Goal: Information Seeking & Learning: Learn about a topic

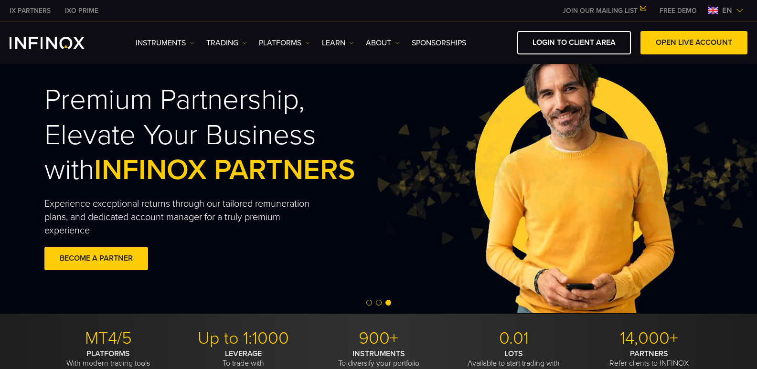
click at [721, 9] on span "en" at bounding box center [727, 10] width 18 height 11
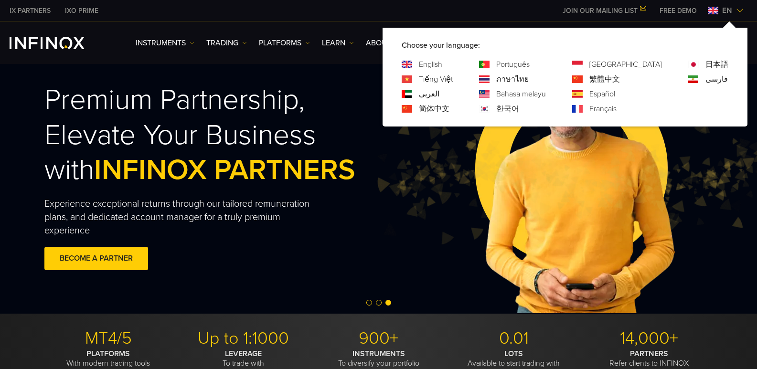
click at [615, 94] on link "Español" at bounding box center [602, 93] width 26 height 11
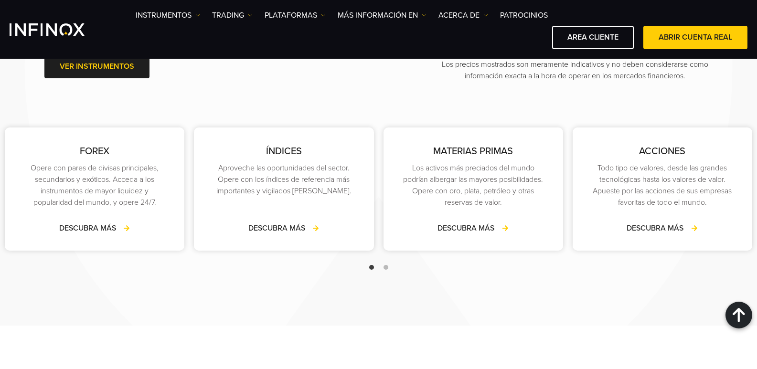
scroll to position [1449, 0]
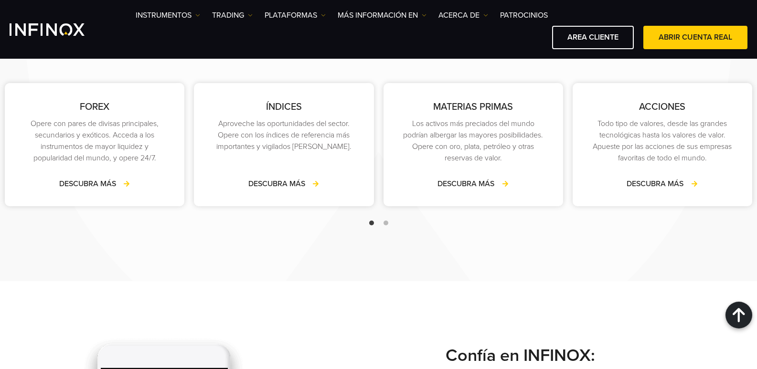
click at [387, 225] on span "Go to slide 2" at bounding box center [386, 223] width 5 height 5
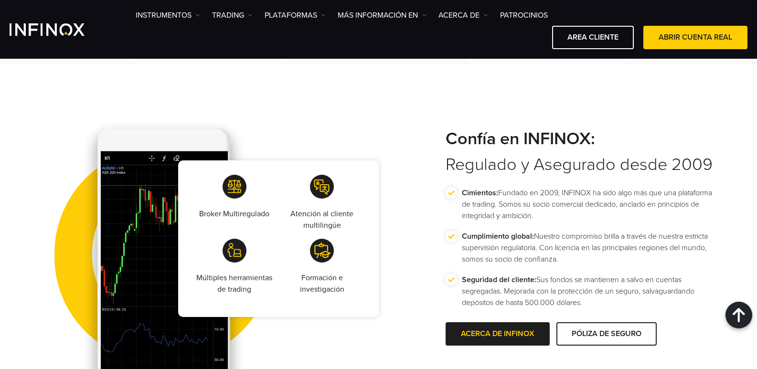
scroll to position [1704, 0]
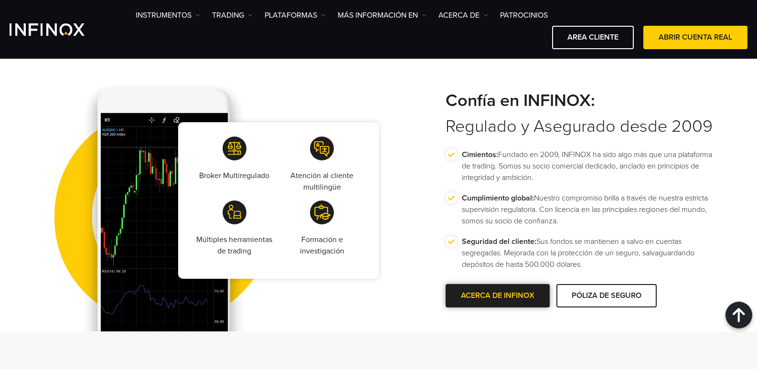
click at [485, 304] on link "ACERCA DE INFINOX" at bounding box center [498, 295] width 104 height 23
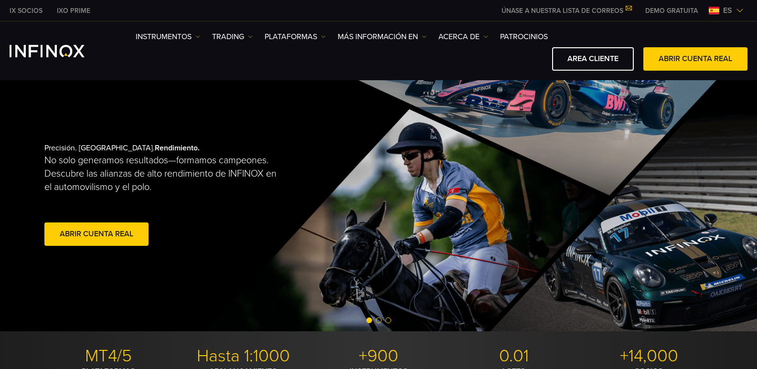
scroll to position [0, 0]
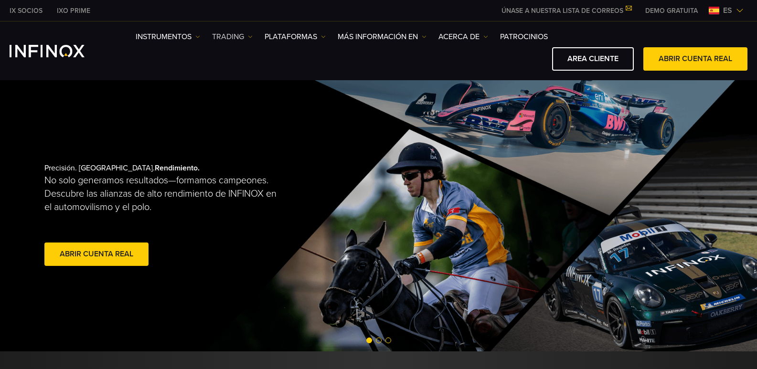
click at [251, 37] on img at bounding box center [250, 36] width 5 height 5
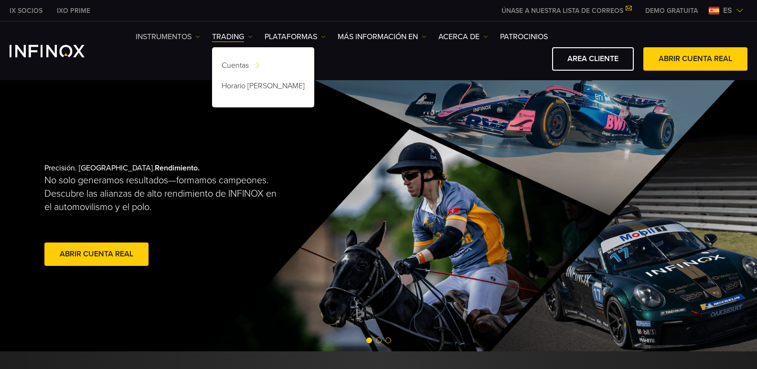
click at [197, 37] on img at bounding box center [197, 36] width 5 height 5
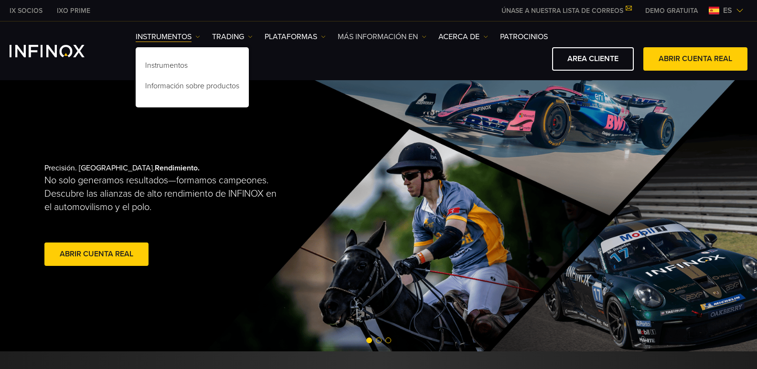
click at [421, 39] on link "Más información en" at bounding box center [382, 36] width 89 height 11
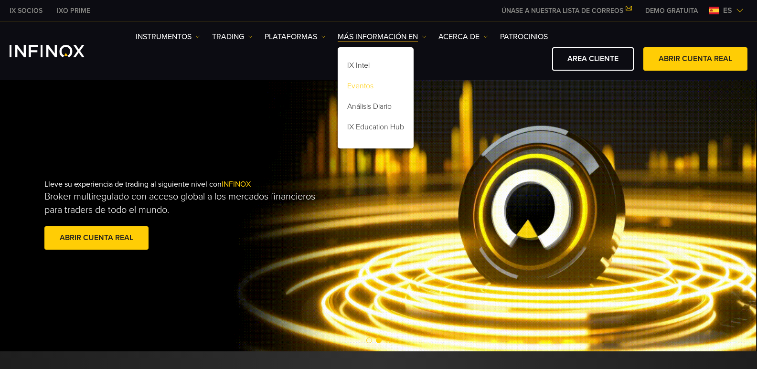
click at [380, 84] on link "Eventos" at bounding box center [376, 87] width 76 height 21
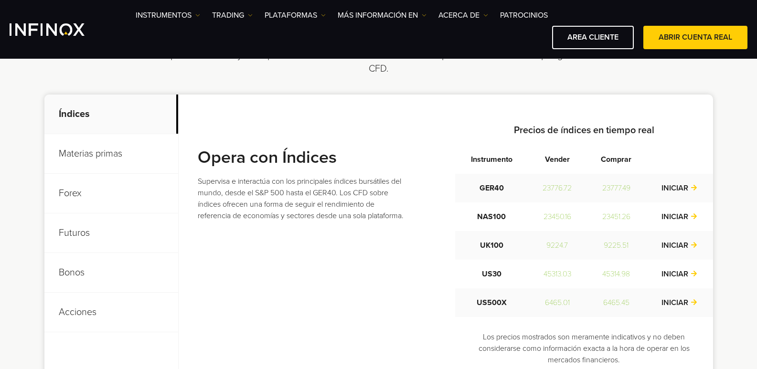
scroll to position [357, 0]
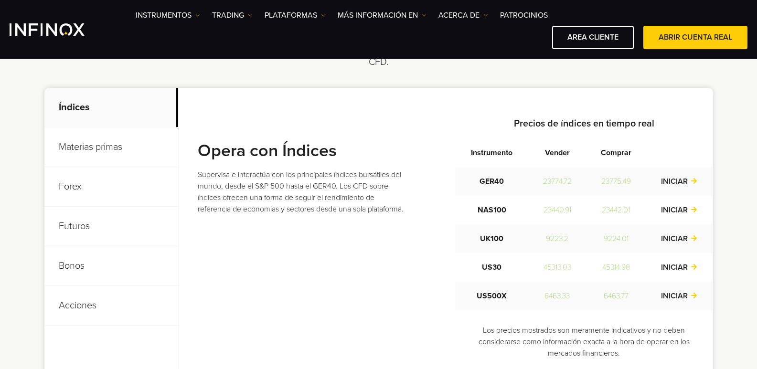
click at [103, 145] on p "Materias primas" at bounding box center [111, 148] width 134 height 40
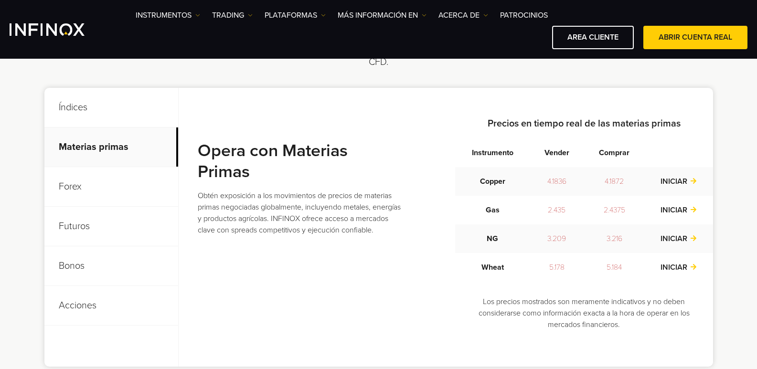
scroll to position [0, 0]
click at [88, 183] on p "Forex" at bounding box center [111, 187] width 134 height 40
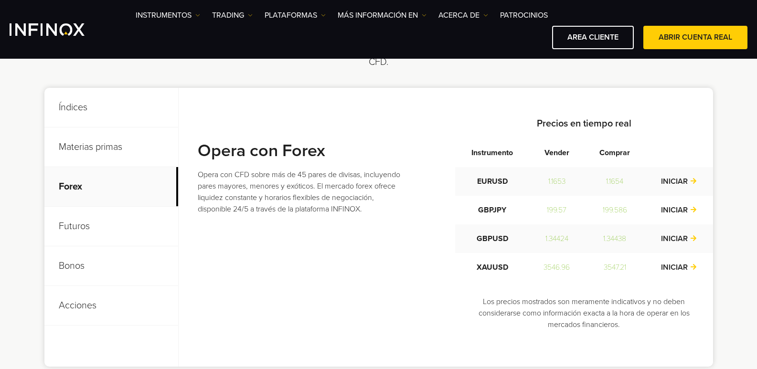
click at [86, 221] on p "Futuros" at bounding box center [111, 227] width 134 height 40
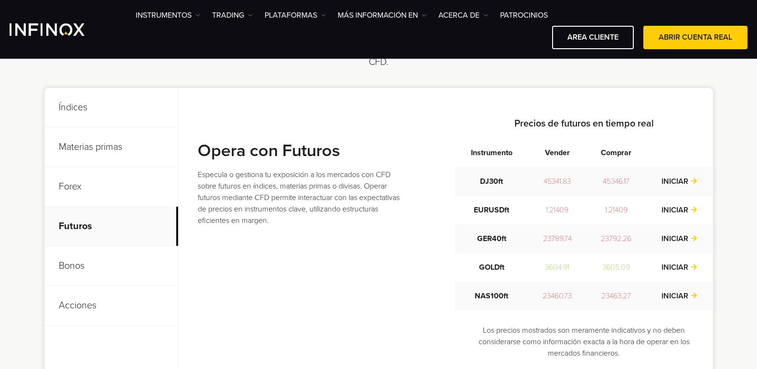
click at [80, 257] on p "Bonos" at bounding box center [111, 266] width 134 height 40
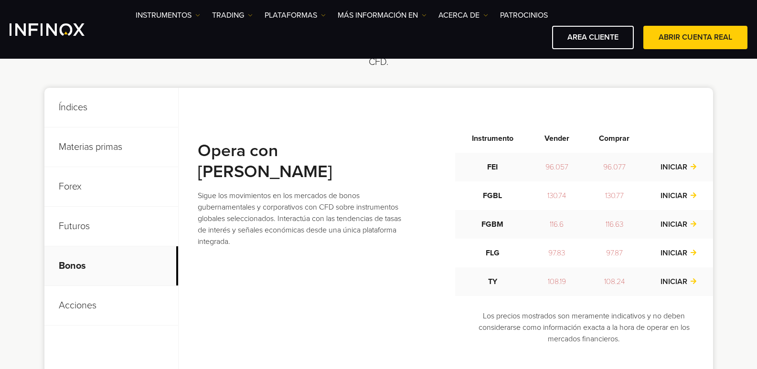
click at [76, 310] on p "Acciones" at bounding box center [111, 306] width 134 height 40
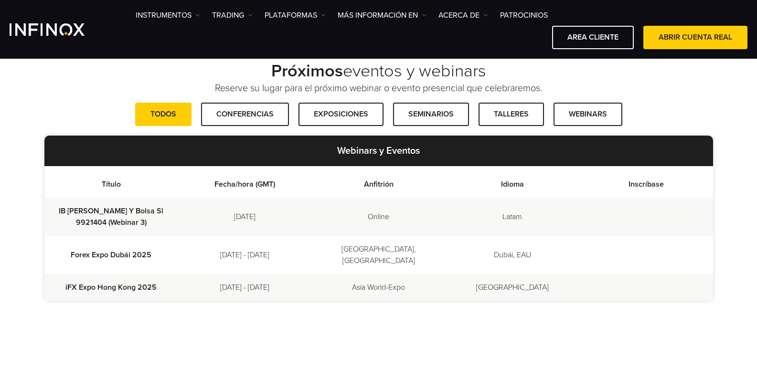
scroll to position [280, 0]
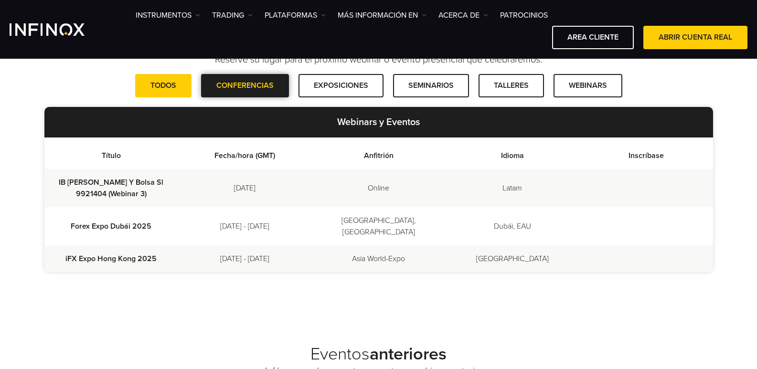
click at [261, 87] on link "Conferencias" at bounding box center [245, 85] width 88 height 23
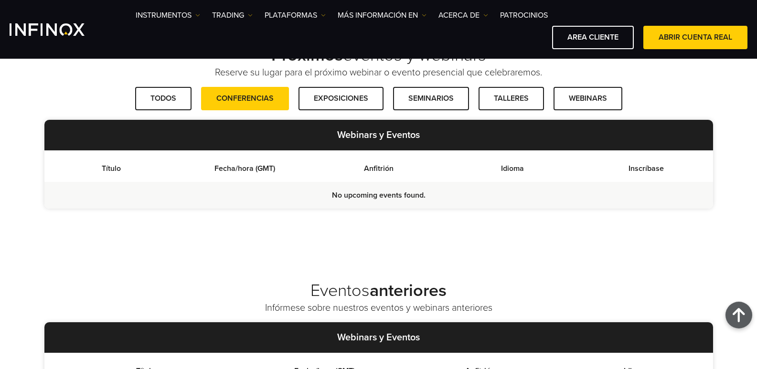
scroll to position [191, 0]
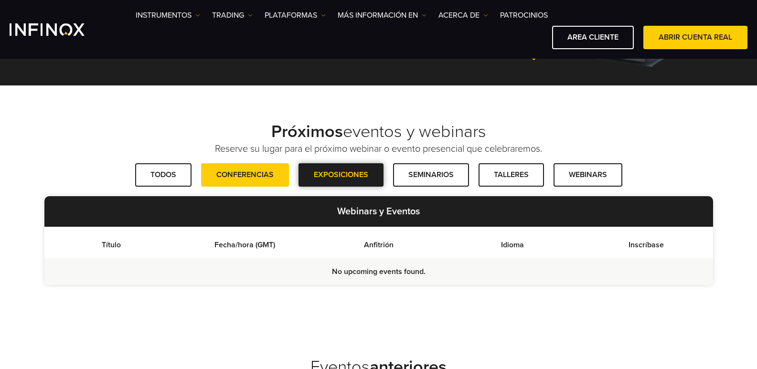
click at [340, 172] on link "Exposiciones" at bounding box center [341, 174] width 85 height 23
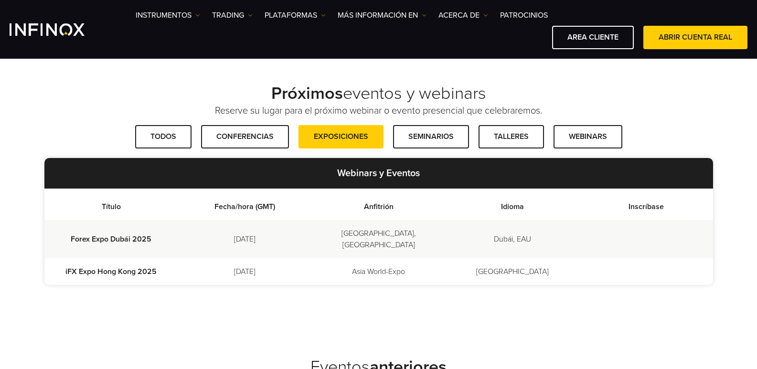
scroll to position [233, 0]
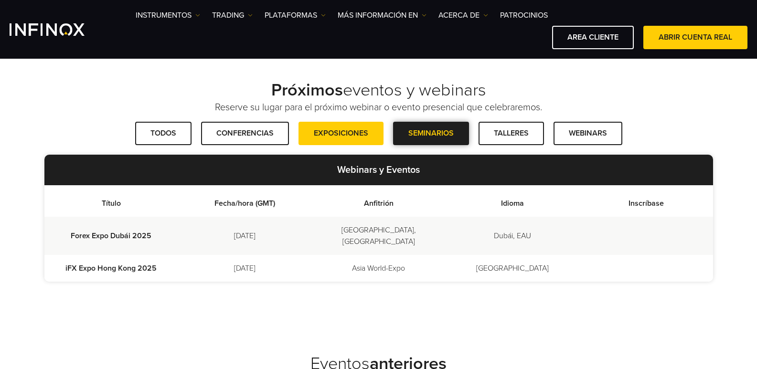
click at [440, 133] on link "Seminarios" at bounding box center [431, 133] width 76 height 23
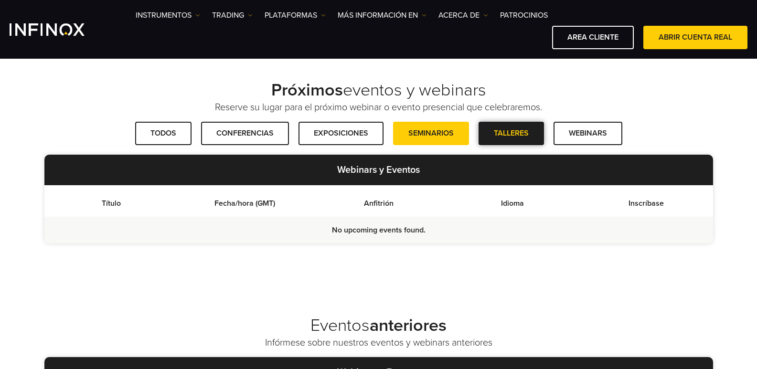
click at [518, 139] on link "Talleres" at bounding box center [511, 133] width 65 height 23
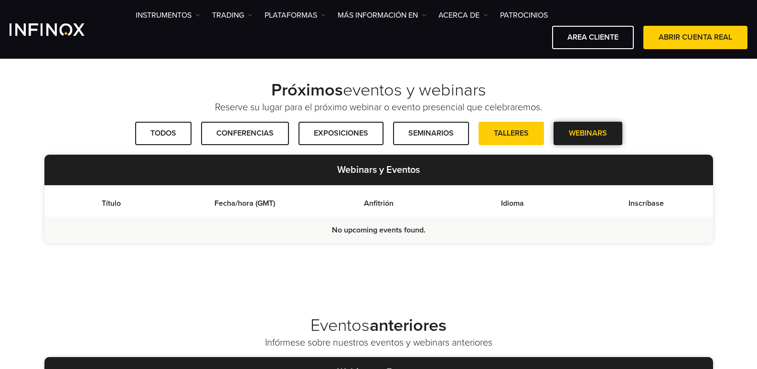
click at [588, 134] on span at bounding box center [588, 134] width 0 height 0
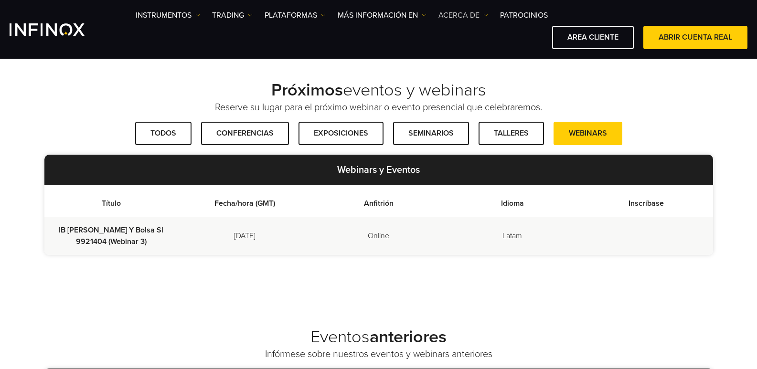
click at [472, 14] on link "ACERCA DE" at bounding box center [463, 15] width 50 height 11
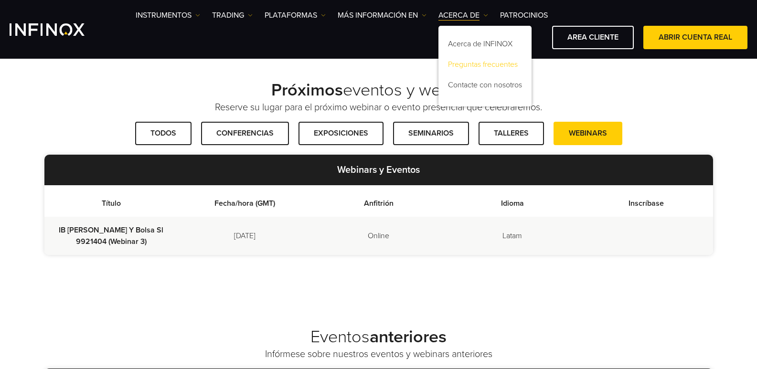
click at [474, 60] on link "Preguntas frecuentes" at bounding box center [484, 66] width 93 height 21
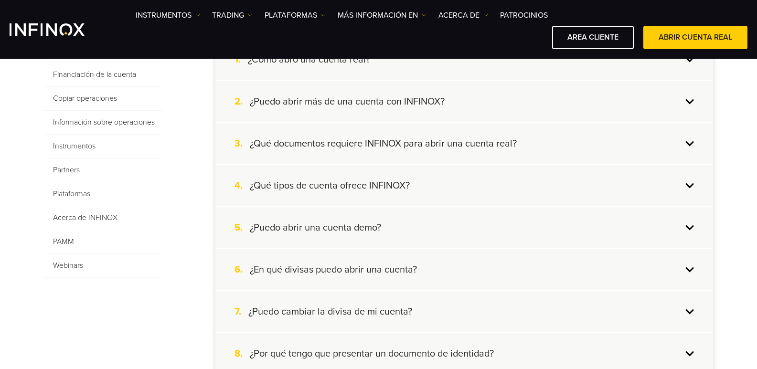
scroll to position [252, 0]
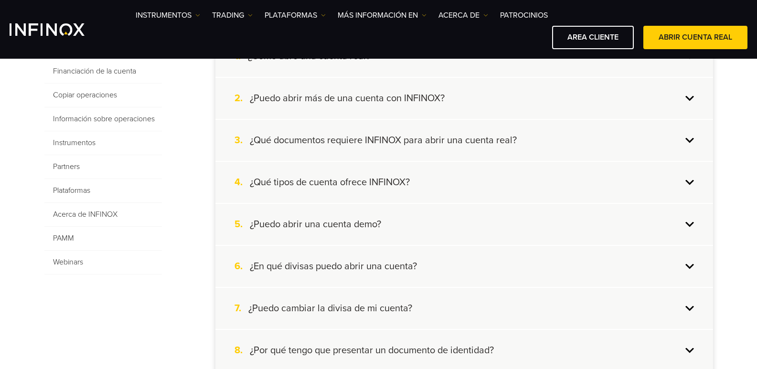
click at [684, 182] on div "4. ¿Qué tipos de cuenta ofrece INFINOX?" at bounding box center [464, 182] width 498 height 41
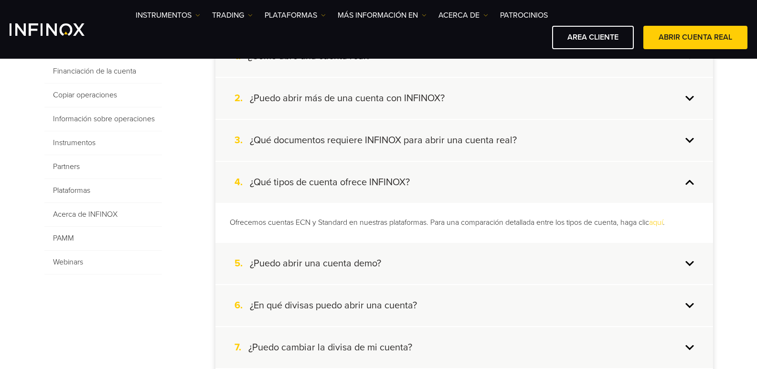
scroll to position [0, 0]
click at [663, 224] on link "aquí" at bounding box center [656, 223] width 14 height 10
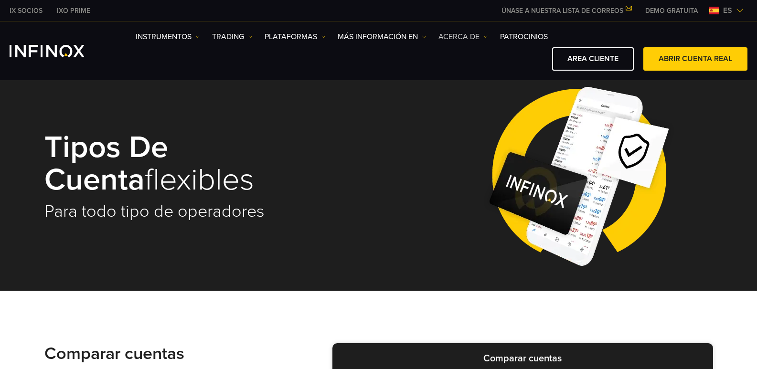
click at [486, 36] on img at bounding box center [485, 36] width 5 height 5
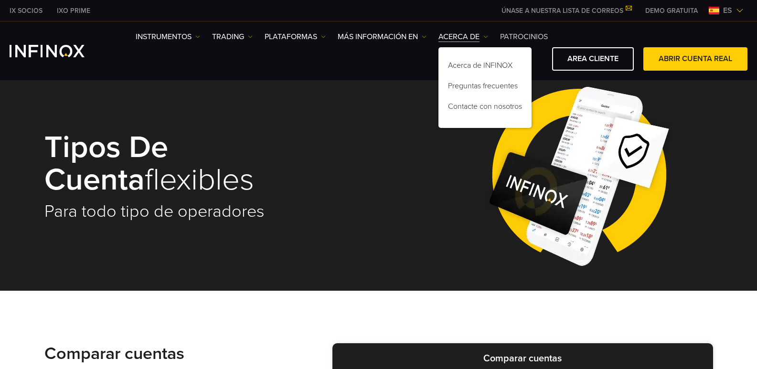
click at [529, 33] on link "Patrocinios" at bounding box center [524, 36] width 48 height 11
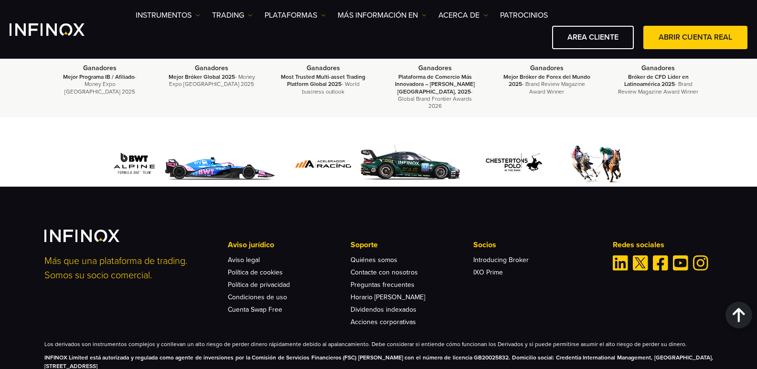
scroll to position [1828, 0]
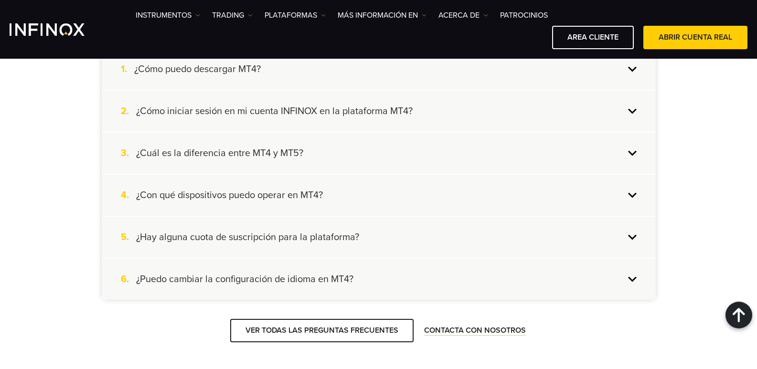
scroll to position [2669, 0]
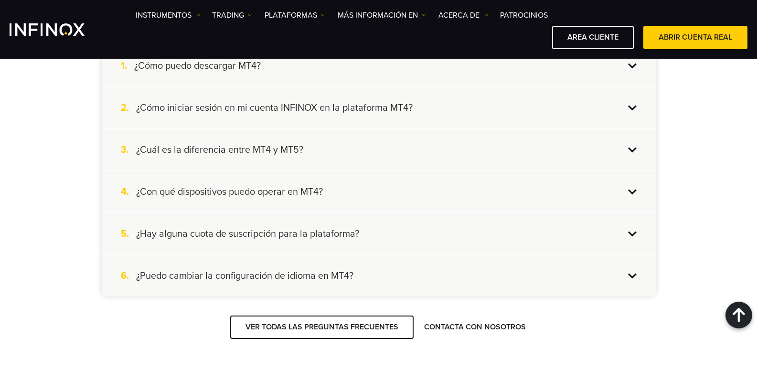
click at [389, 230] on div "5. ¿Hay alguna cuota de suscripción para la plataforma?" at bounding box center [379, 234] width 554 height 41
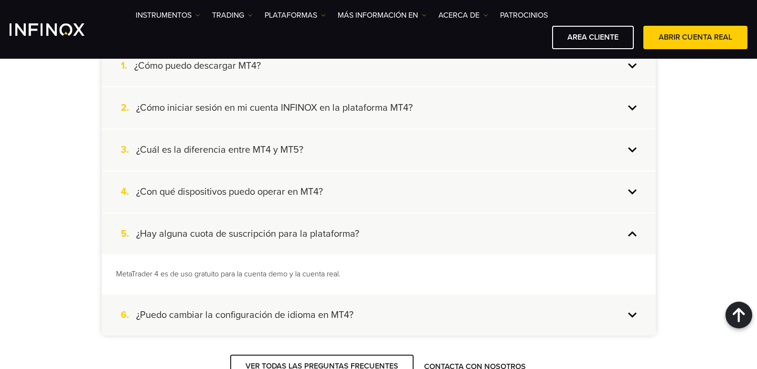
click at [370, 246] on div "5. ¿Hay alguna cuota de suscripción para la plataforma?" at bounding box center [379, 234] width 554 height 41
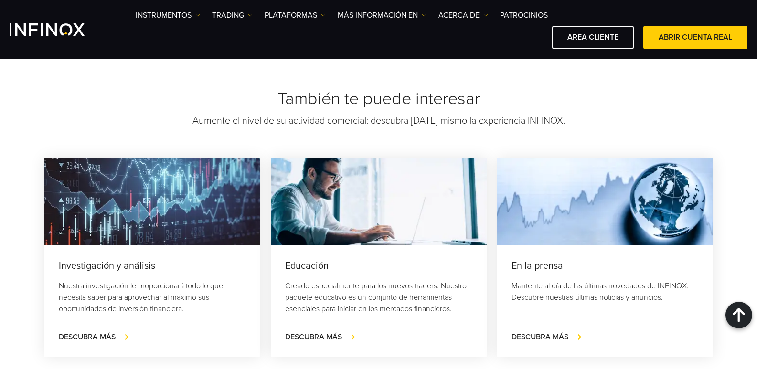
scroll to position [4054, 0]
